Goal: Check status: Check status

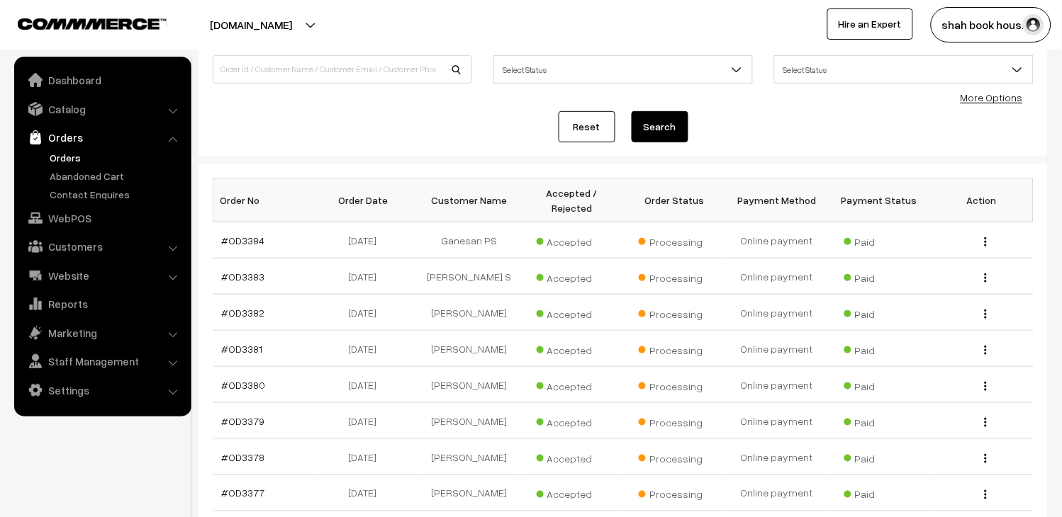
scroll to position [157, 0]
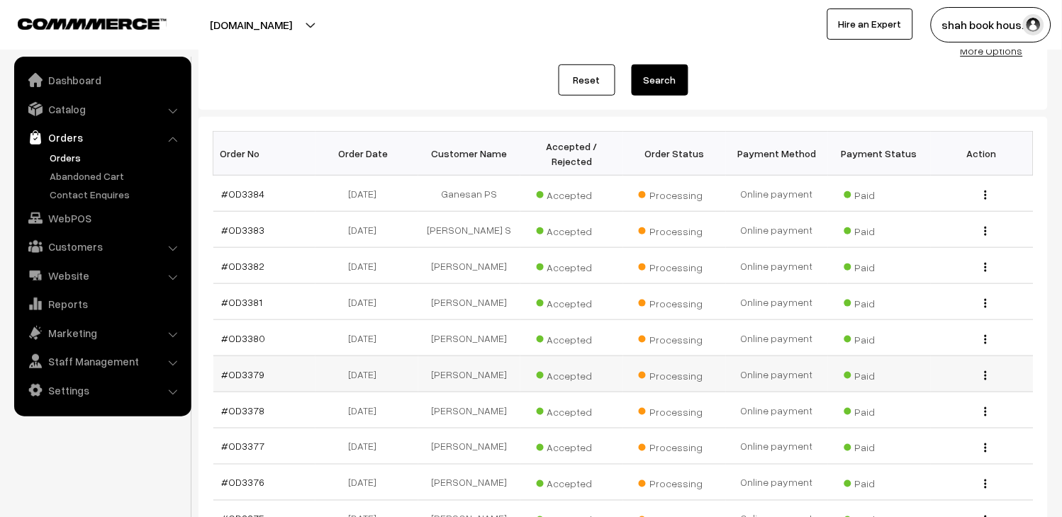
click at [245, 387] on td "#OD3379" at bounding box center [264, 374] width 103 height 36
click at [245, 381] on link "#OD3379" at bounding box center [243, 375] width 43 height 12
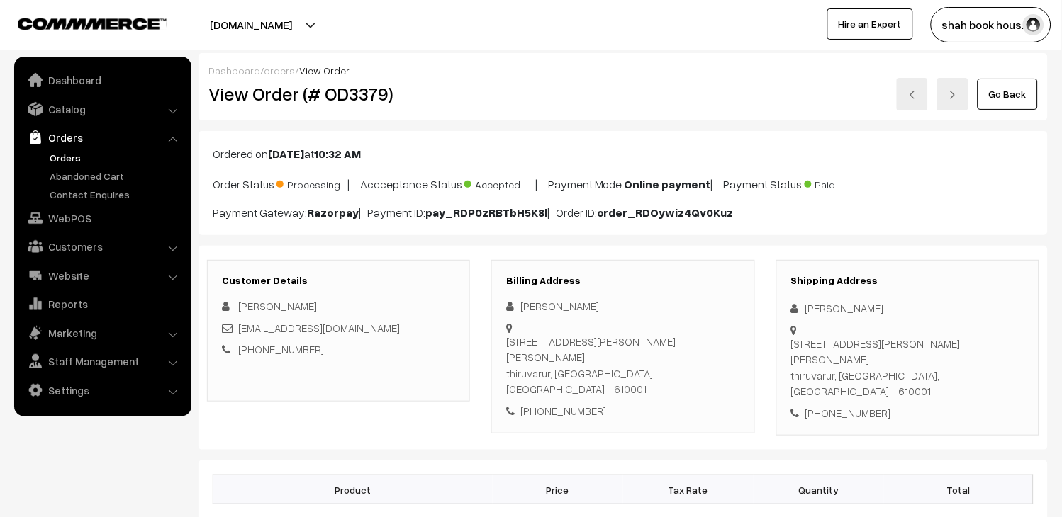
click at [926, 94] on link at bounding box center [912, 94] width 31 height 33
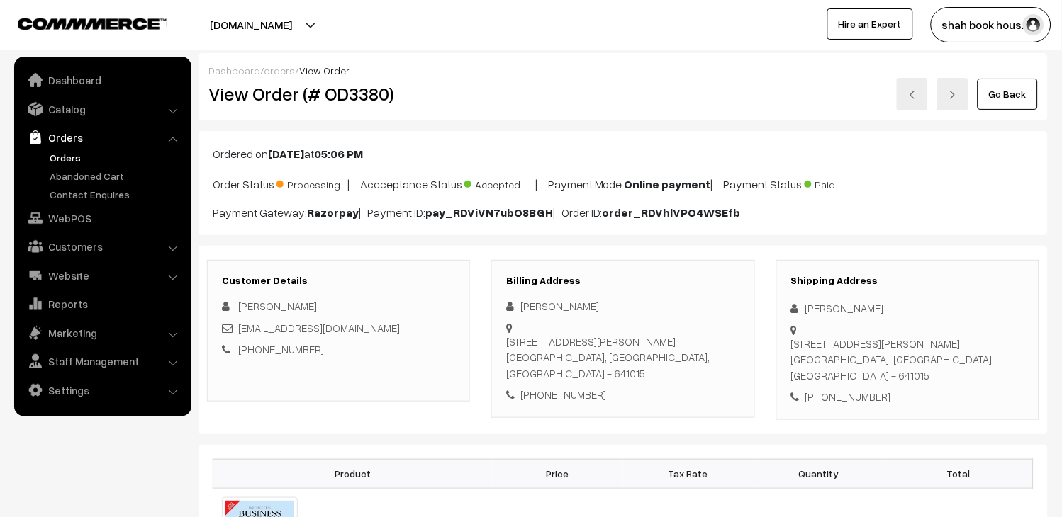
click at [926, 101] on link at bounding box center [912, 94] width 31 height 33
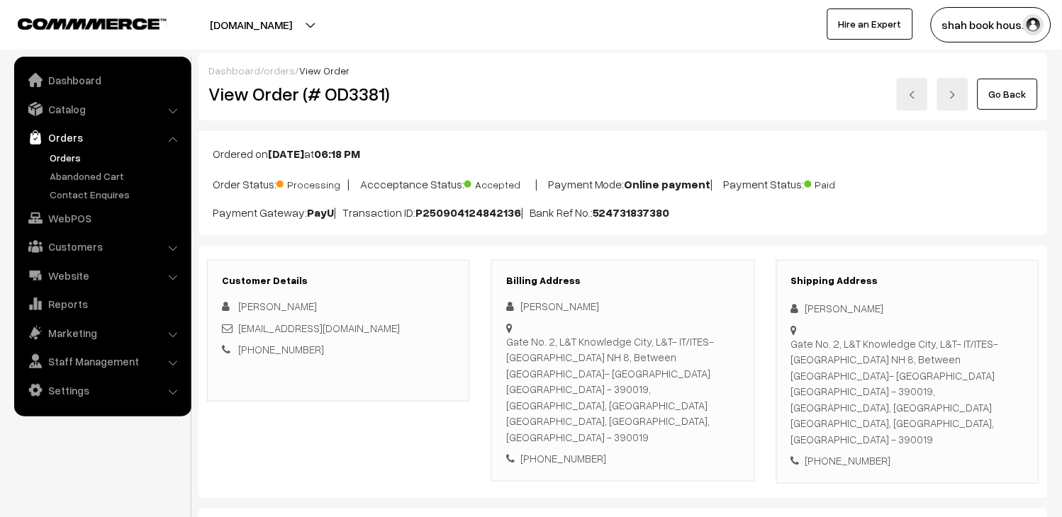
click at [918, 103] on link at bounding box center [912, 94] width 31 height 33
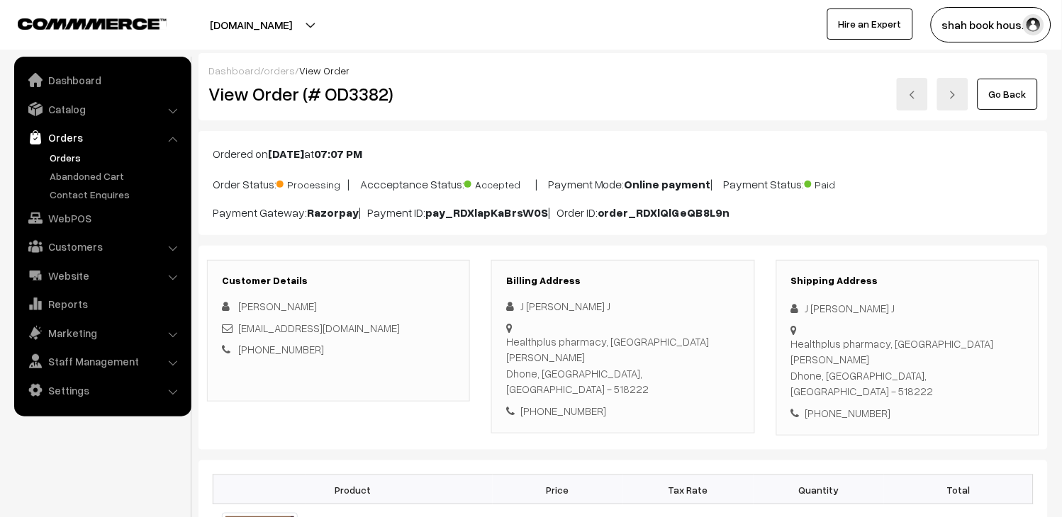
click at [928, 89] on link at bounding box center [912, 94] width 31 height 33
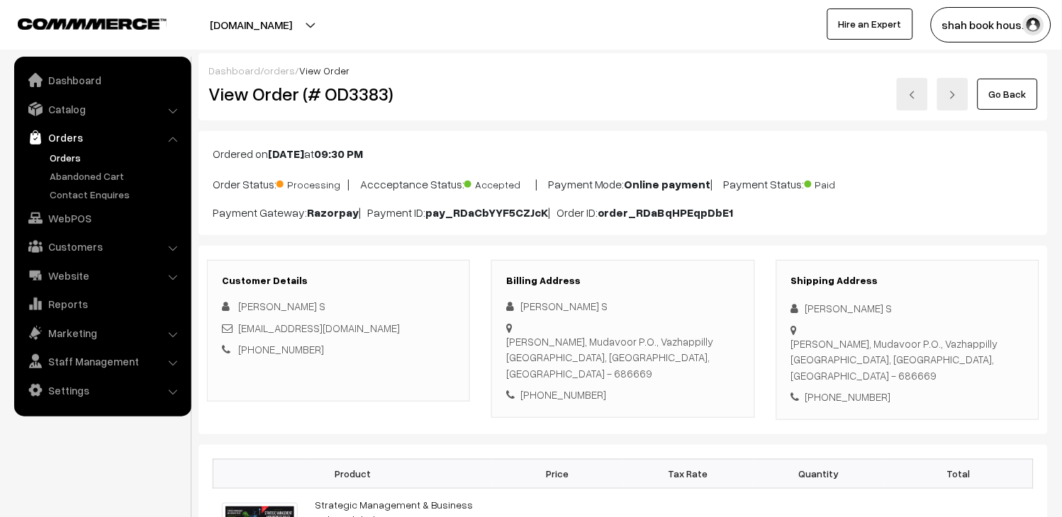
click at [912, 94] on img at bounding box center [912, 95] width 9 height 9
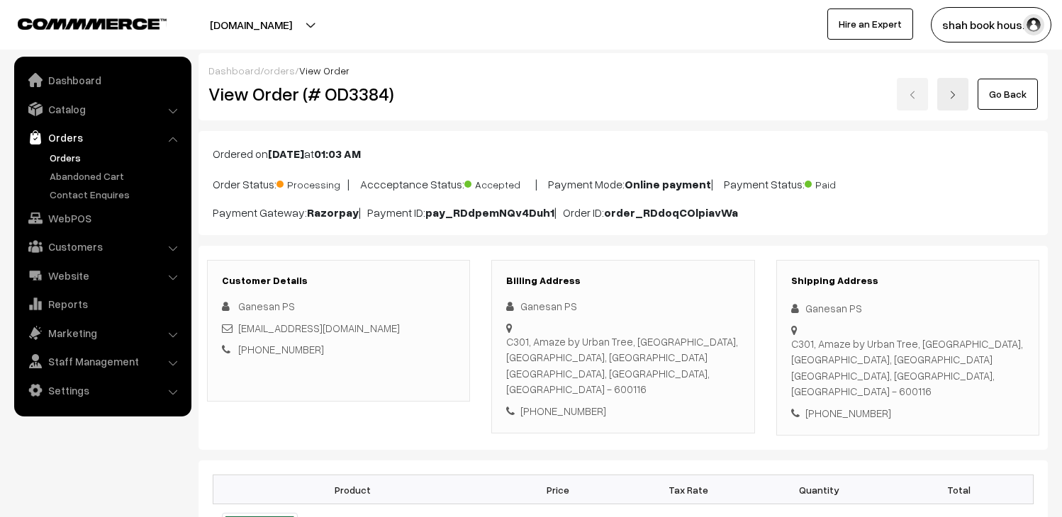
scroll to position [236, 0]
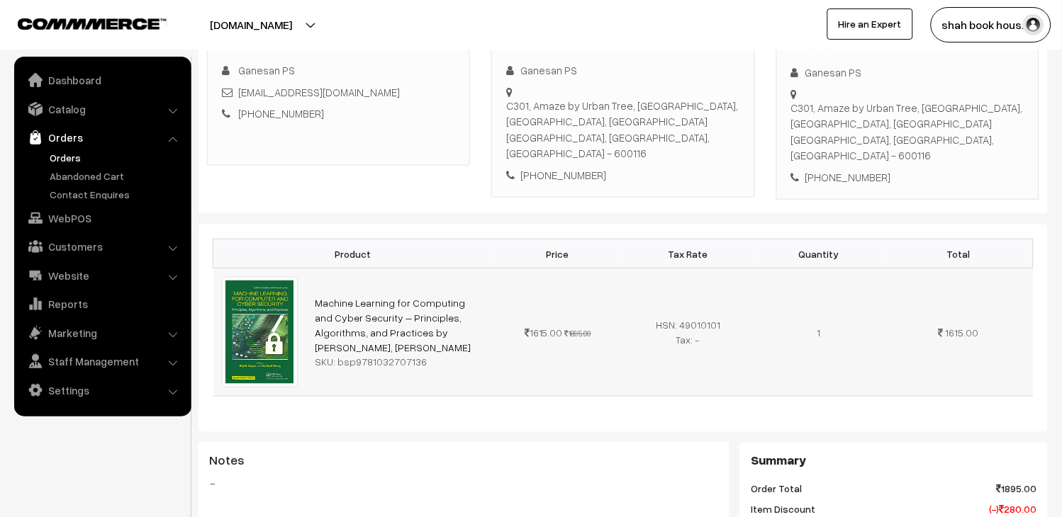
click at [284, 277] on img at bounding box center [260, 332] width 76 height 110
click at [274, 289] on img at bounding box center [260, 332] width 76 height 110
click at [371, 355] on div "SKU: bsp9781032707136" at bounding box center [399, 362] width 169 height 15
copy div "bsp9781032707136"
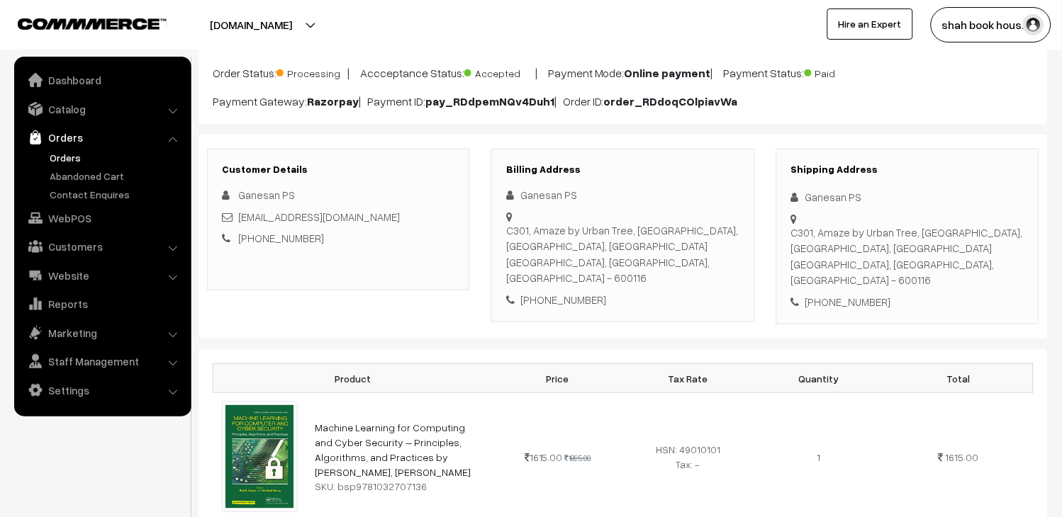
scroll to position [0, 0]
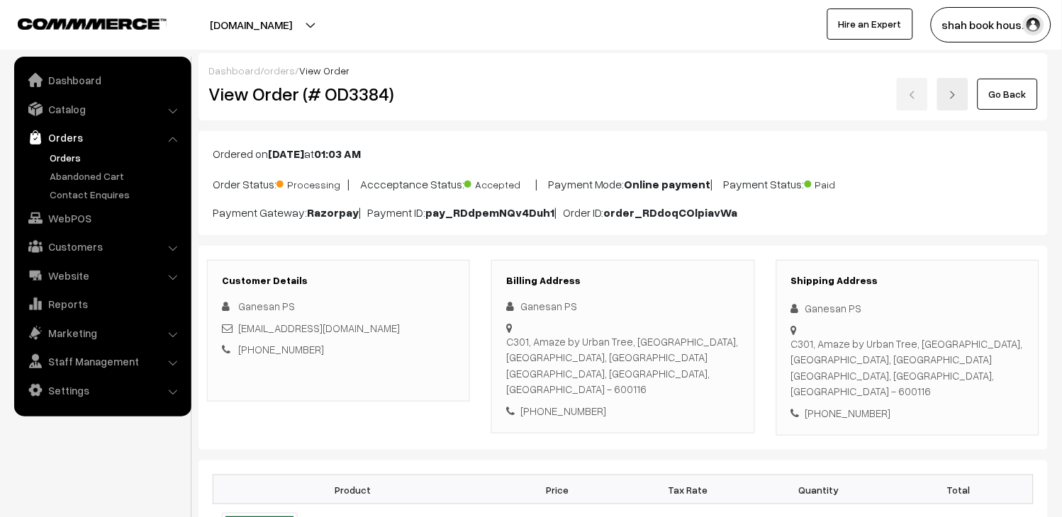
click at [955, 92] on img at bounding box center [952, 95] width 9 height 9
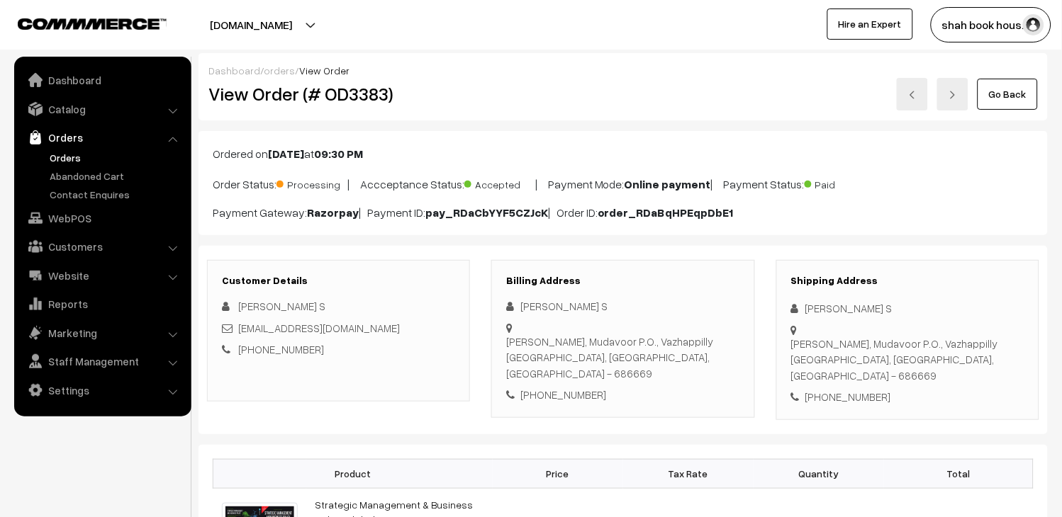
click at [941, 92] on link at bounding box center [952, 94] width 31 height 33
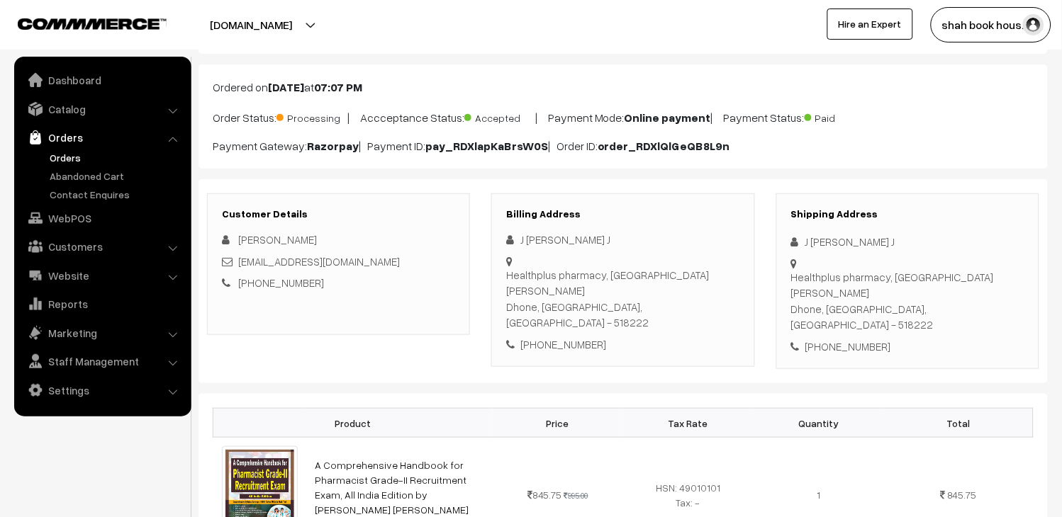
scroll to position [315, 0]
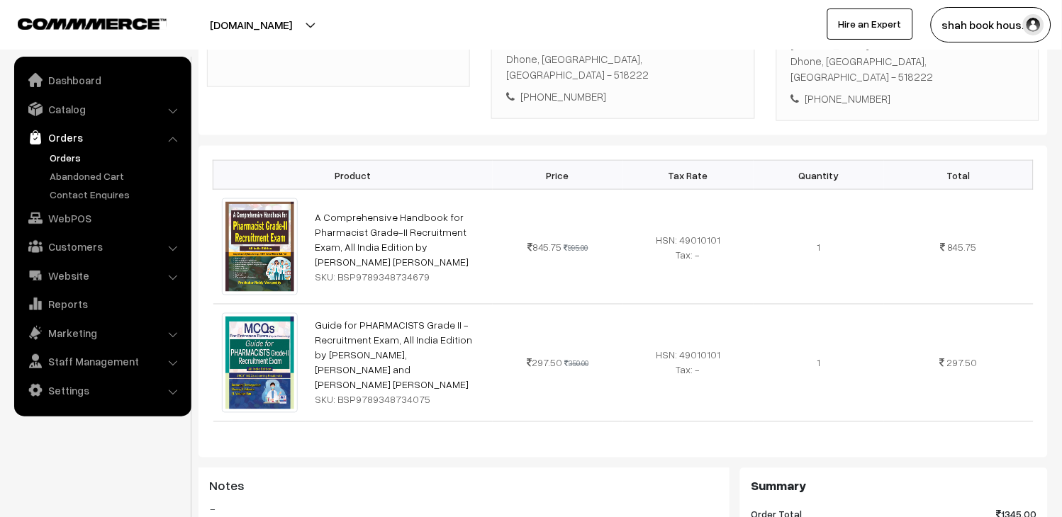
drag, startPoint x: 26, startPoint y: 151, endPoint x: 55, endPoint y: 151, distance: 29.1
click at [33, 151] on ul "Orders" at bounding box center [103, 176] width 170 height 52
click at [78, 150] on link "Orders" at bounding box center [116, 157] width 140 height 15
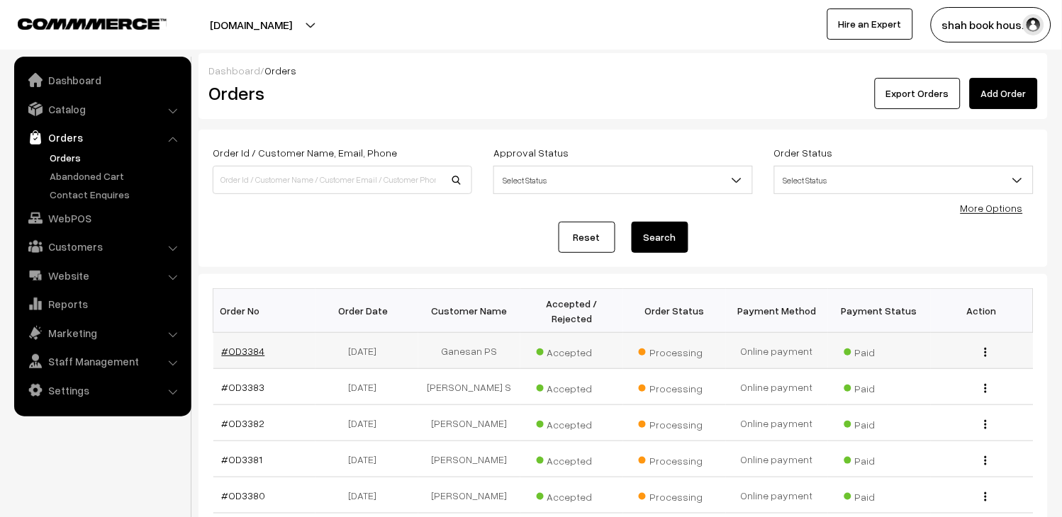
click at [252, 345] on link "#OD3384" at bounding box center [243, 351] width 43 height 12
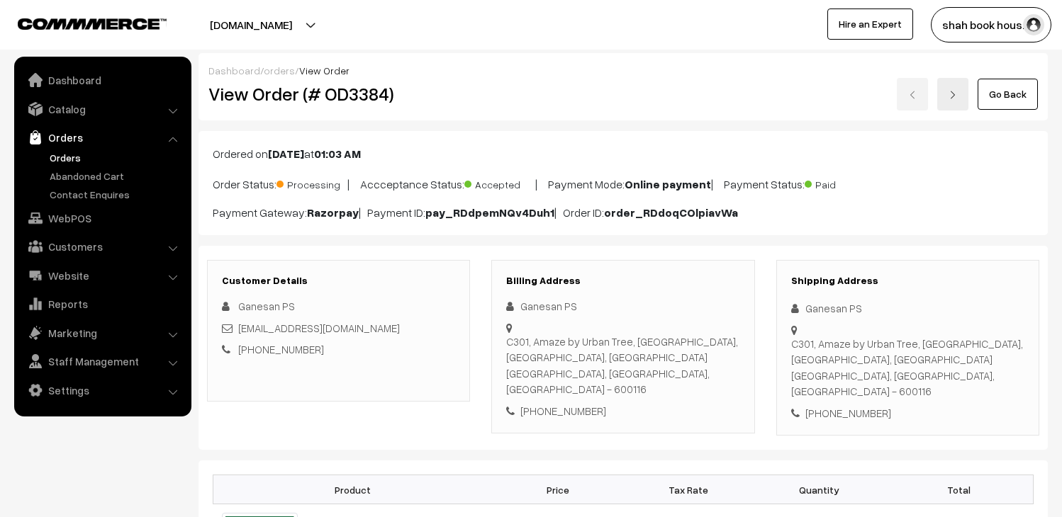
scroll to position [236, 0]
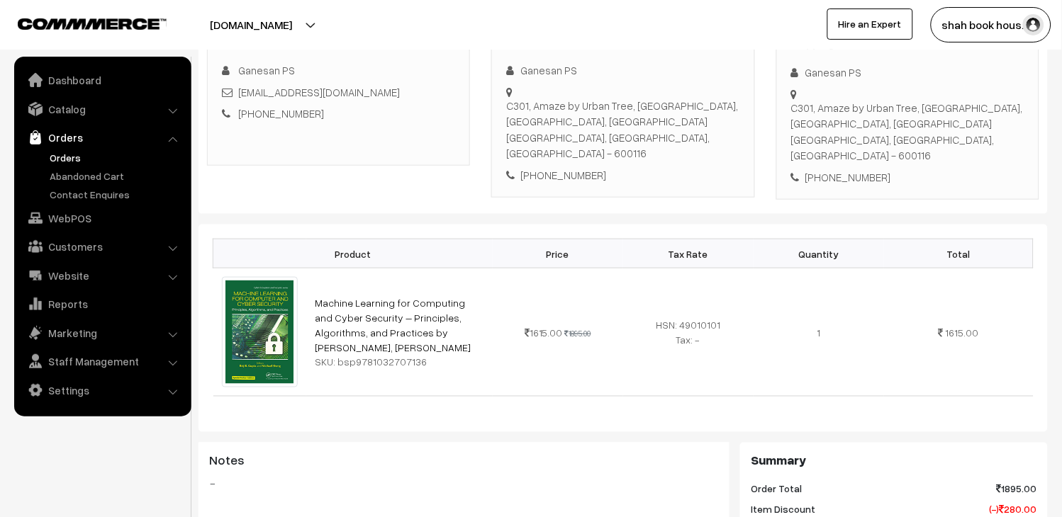
click at [62, 157] on link "Orders" at bounding box center [116, 157] width 140 height 15
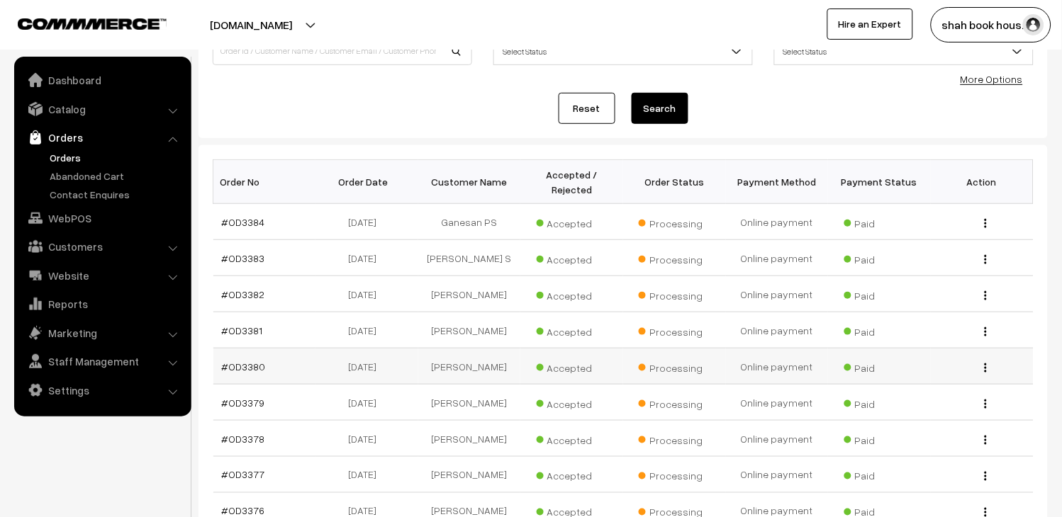
scroll to position [157, 0]
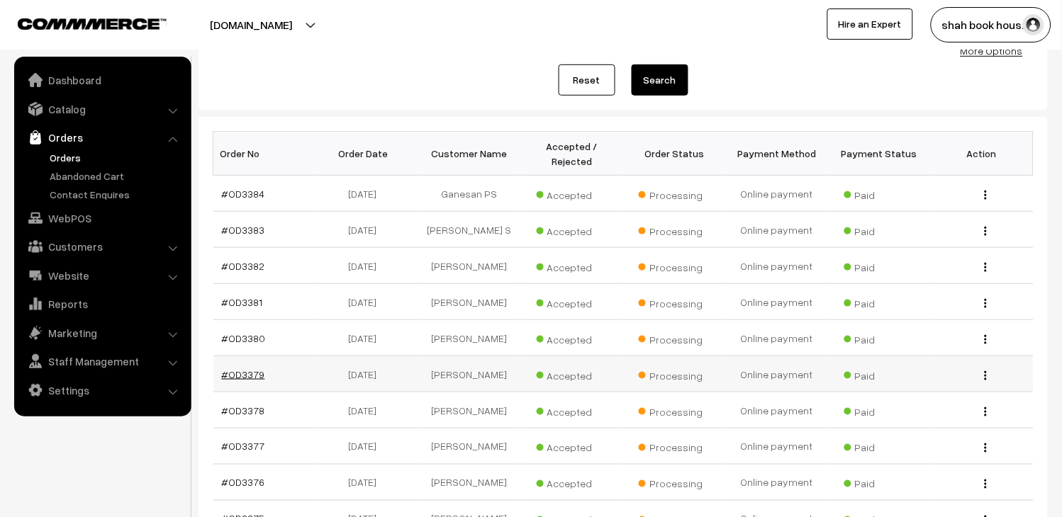
click at [243, 377] on link "#OD3379" at bounding box center [243, 375] width 43 height 12
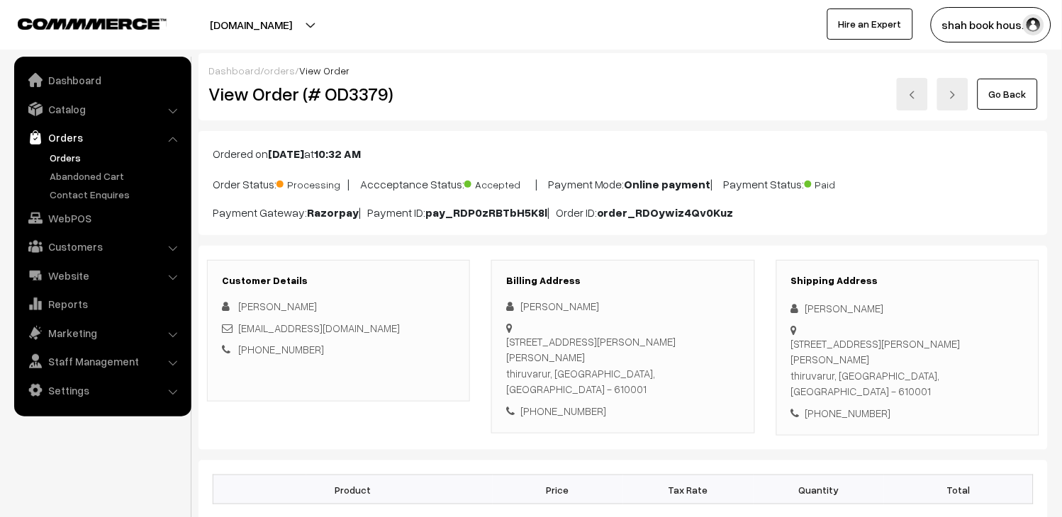
click at [359, 90] on h2 "View Order (# OD3379)" at bounding box center [339, 94] width 262 height 22
copy h2 "OD3379"
click at [906, 98] on link at bounding box center [912, 94] width 31 height 33
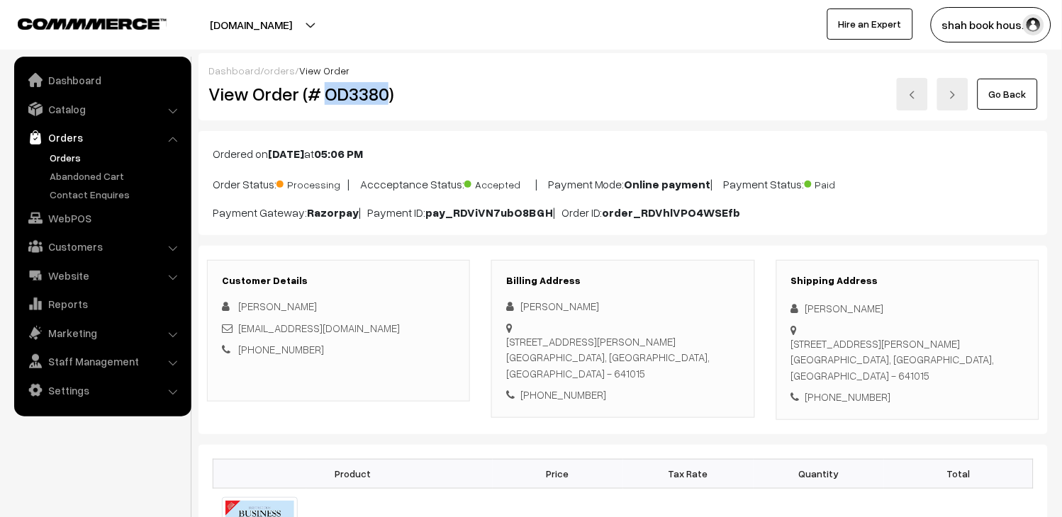
click at [364, 88] on h2 "View Order (# OD3380)" at bounding box center [339, 94] width 262 height 22
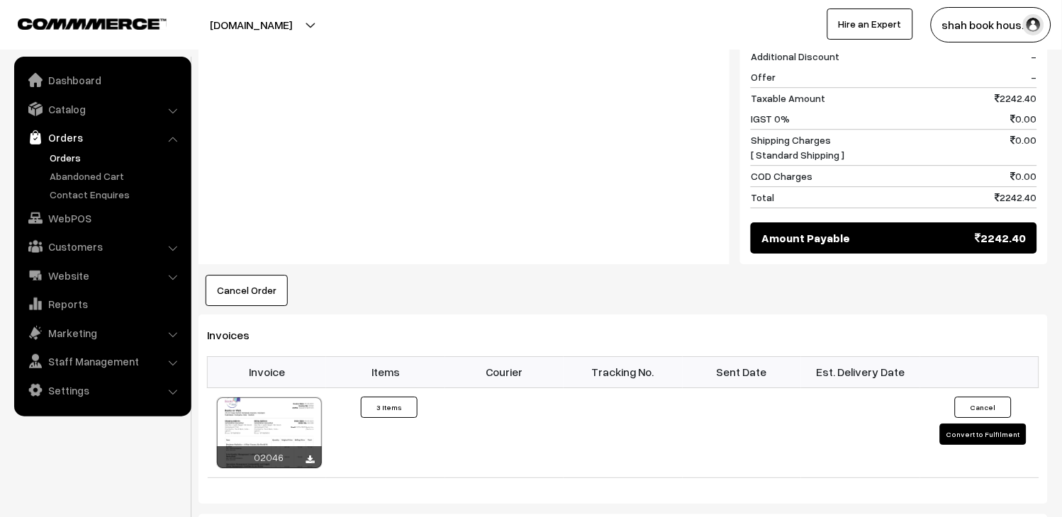
scroll to position [1023, 0]
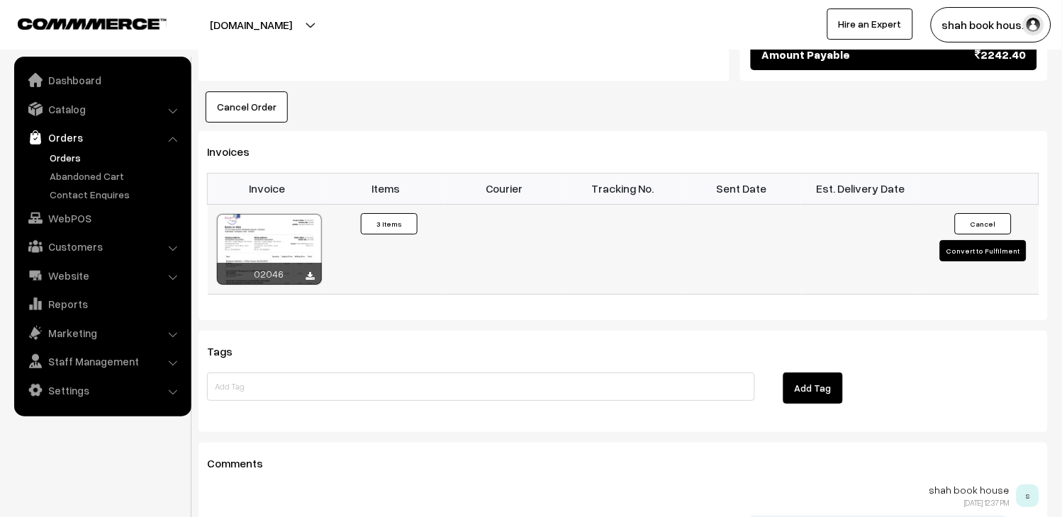
click at [288, 214] on div at bounding box center [269, 249] width 105 height 71
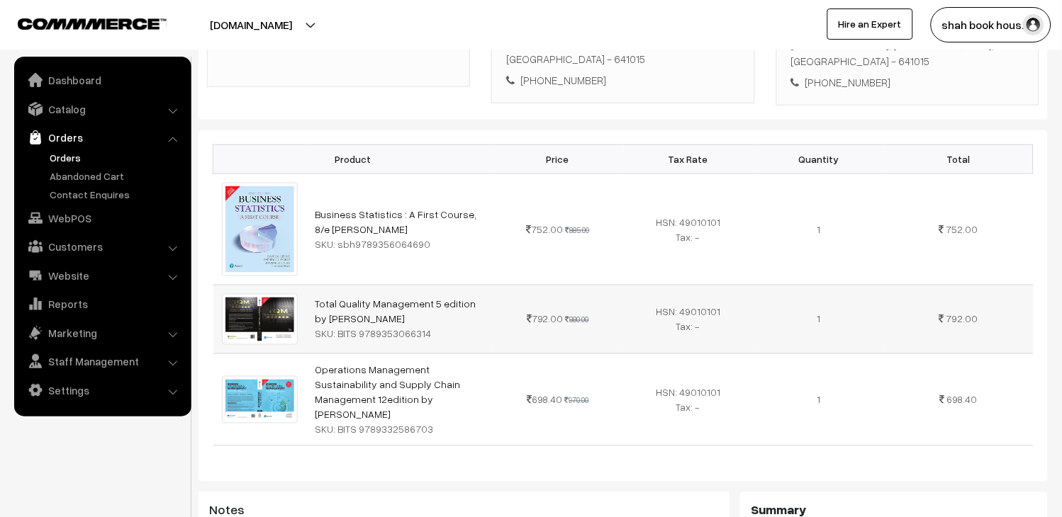
scroll to position [0, 0]
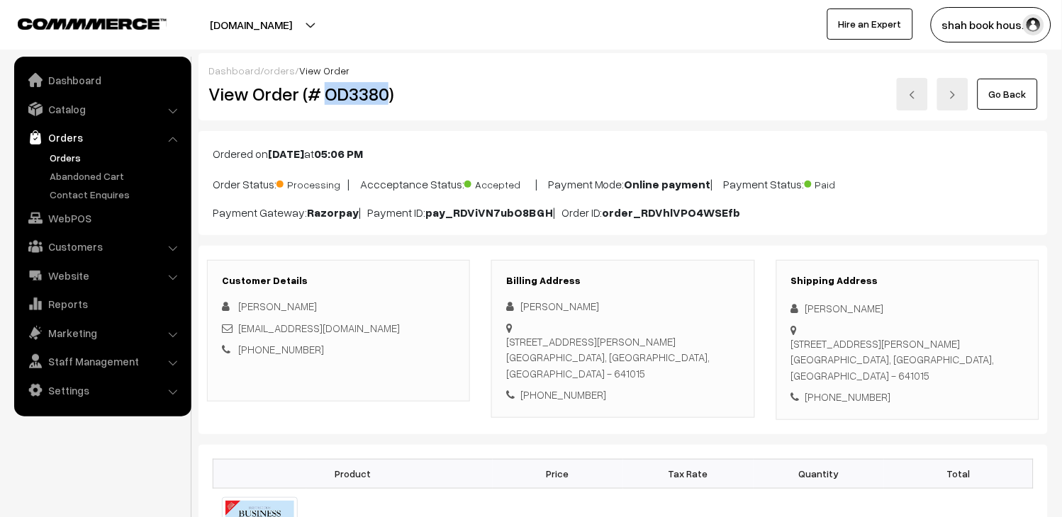
click at [909, 97] on img at bounding box center [912, 95] width 9 height 9
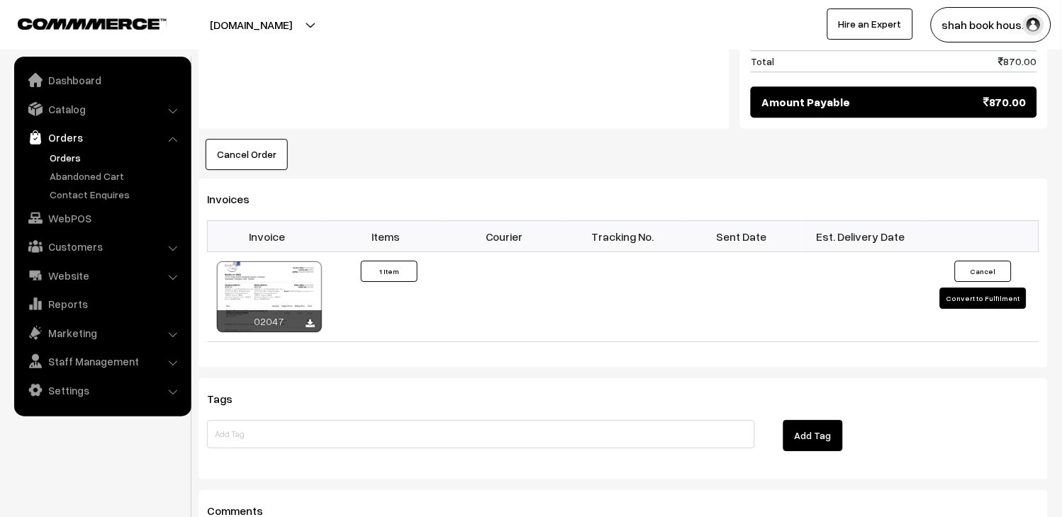
scroll to position [1023, 0]
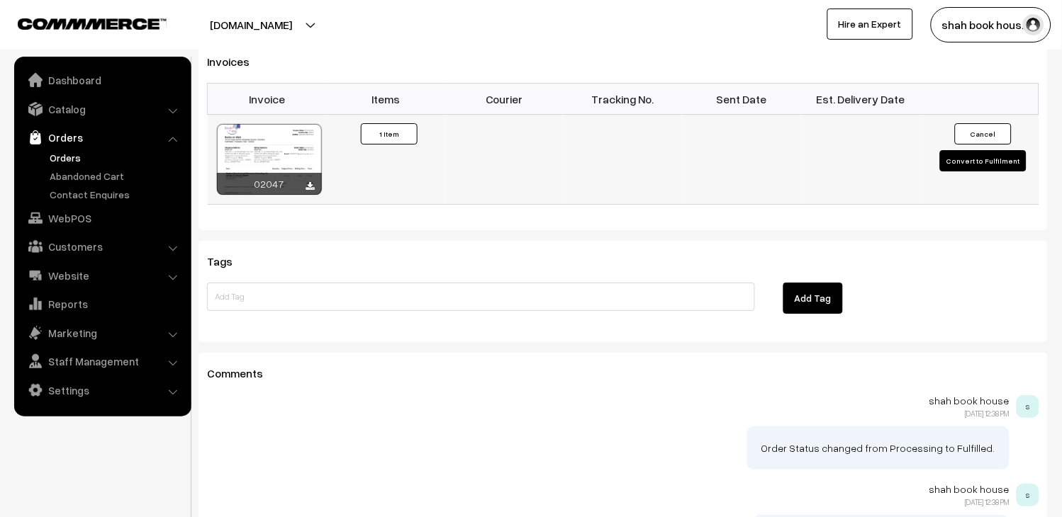
click at [270, 124] on div at bounding box center [269, 159] width 105 height 71
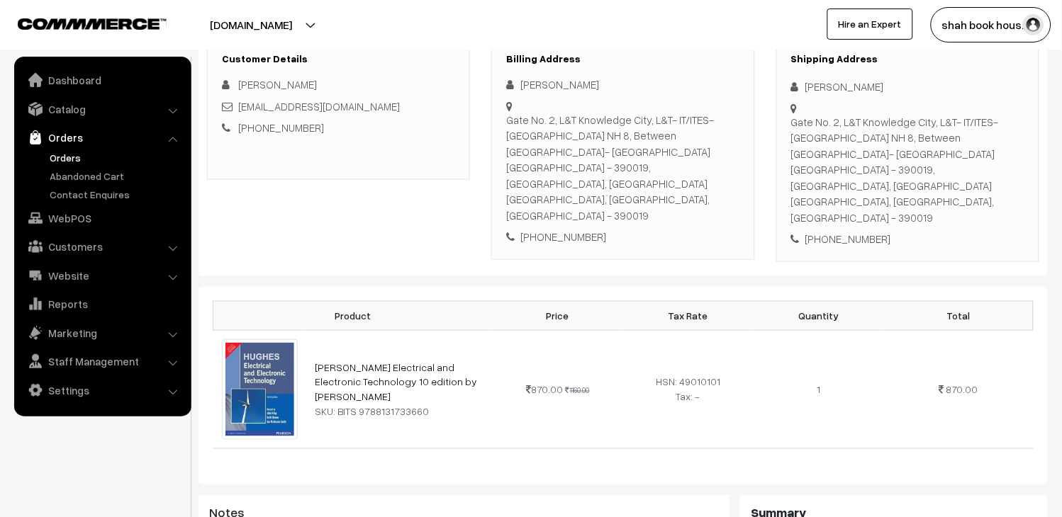
scroll to position [0, 0]
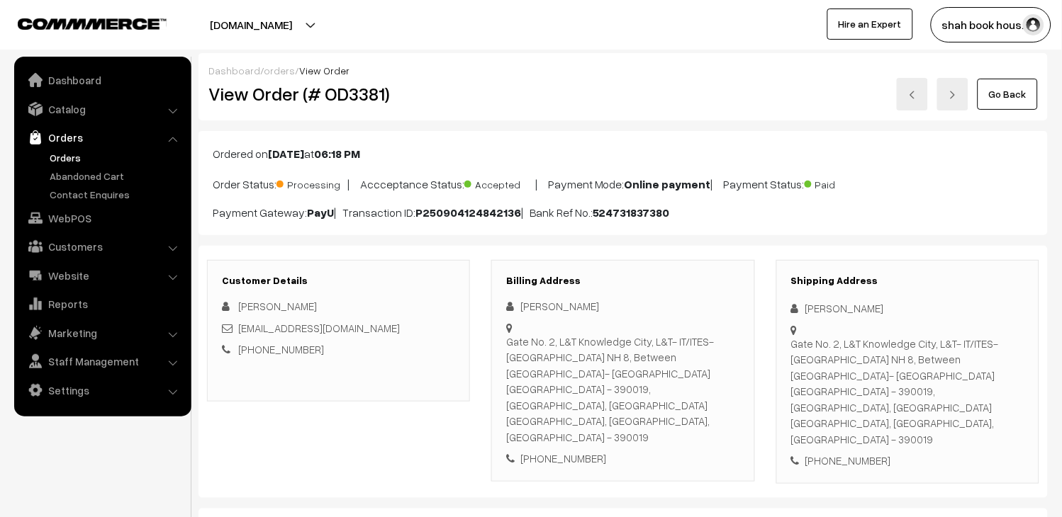
click at [79, 154] on link "Orders" at bounding box center [116, 157] width 140 height 15
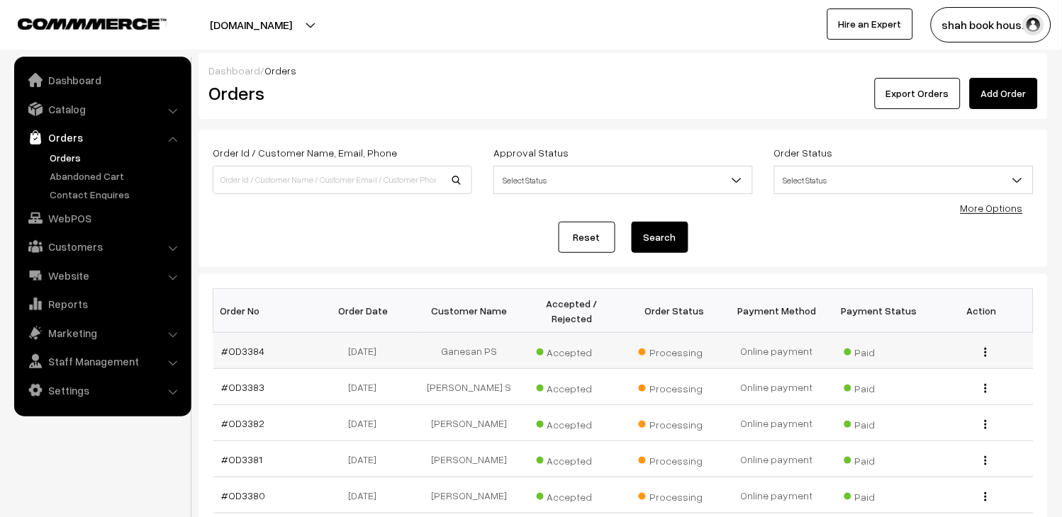
click at [252, 340] on td "#OD3384" at bounding box center [264, 351] width 103 height 36
click at [227, 346] on link "#OD3384" at bounding box center [243, 351] width 43 height 12
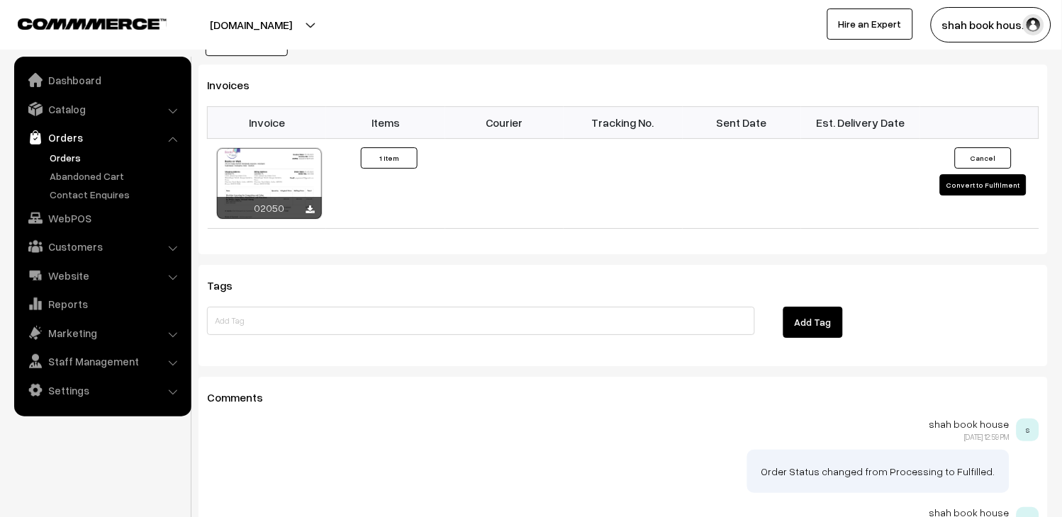
scroll to position [1023, 0]
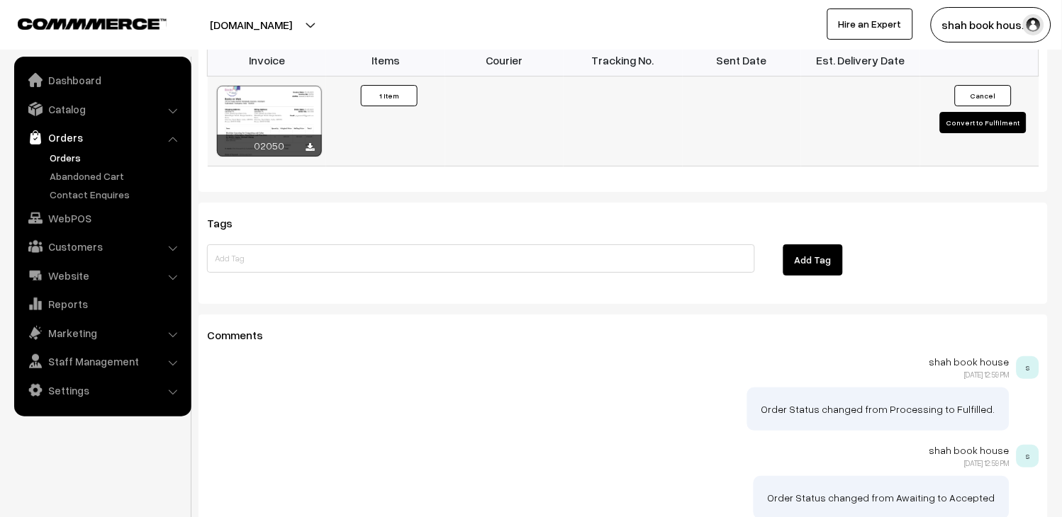
click at [289, 107] on div at bounding box center [269, 121] width 105 height 71
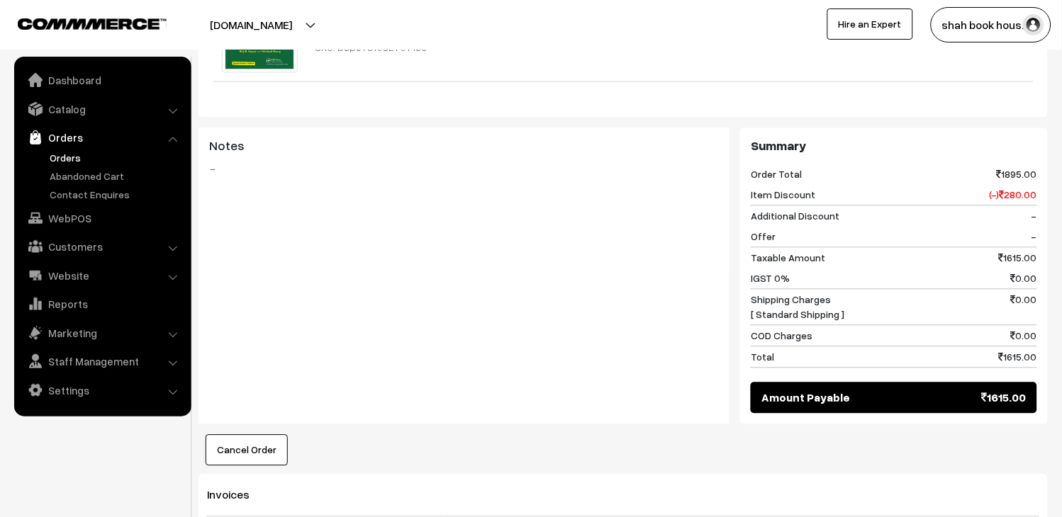
scroll to position [0, 0]
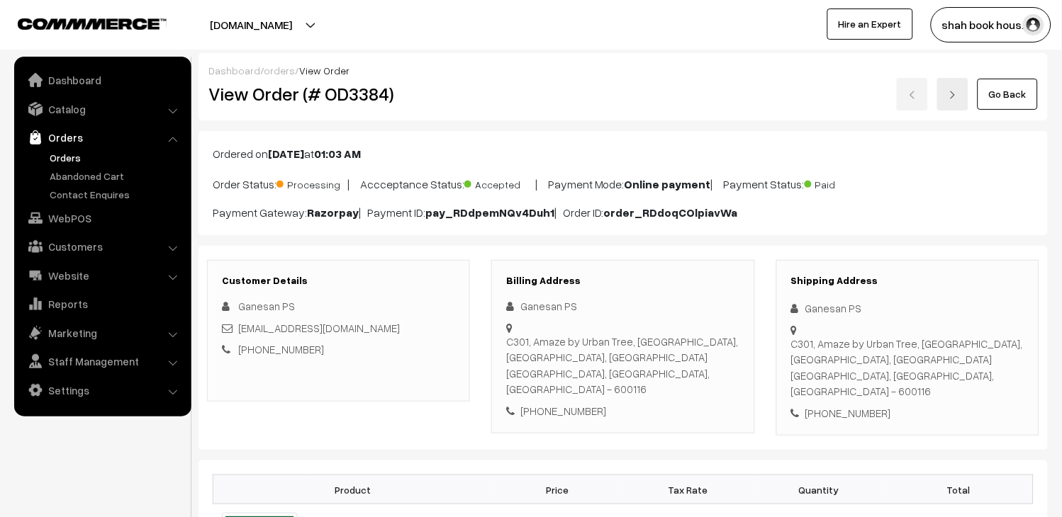
click at [57, 150] on link "Orders" at bounding box center [116, 157] width 140 height 15
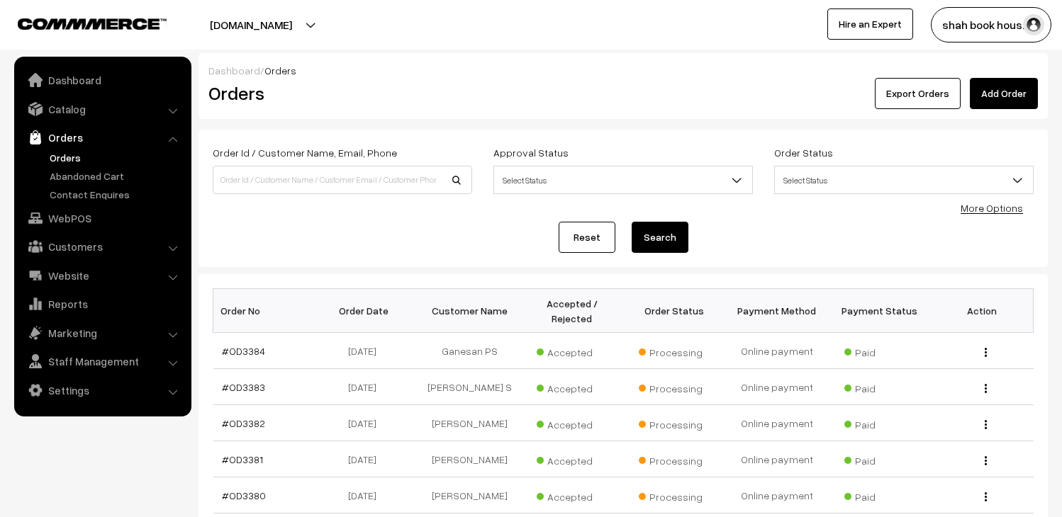
click at [65, 147] on link "Orders" at bounding box center [102, 138] width 169 height 26
